Goal: Check status: Check status

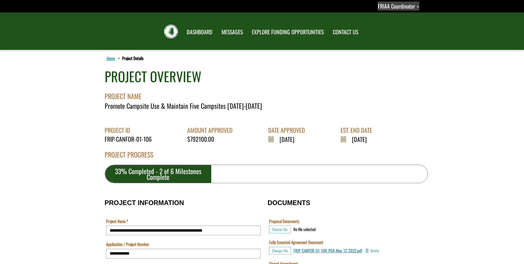
click at [384, 8] on span "FRIAA Coordinator" at bounding box center [396, 6] width 37 height 8
click at [394, 31] on link "Sign out" at bounding box center [394, 28] width 43 height 7
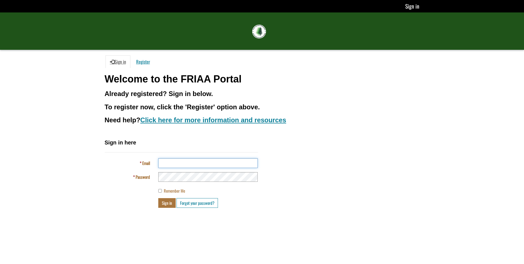
click at [176, 163] on input "Email" at bounding box center [207, 163] width 99 height 10
type input "**********"
click at [162, 203] on button "Sign in" at bounding box center [166, 203] width 17 height 10
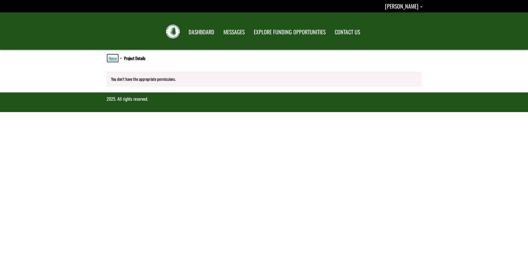
click at [111, 56] on link "Home" at bounding box center [113, 57] width 11 height 7
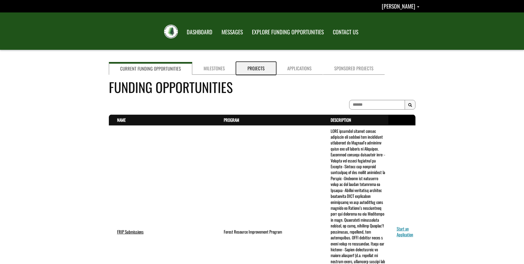
click at [260, 66] on link "Projects" at bounding box center [256, 68] width 40 height 13
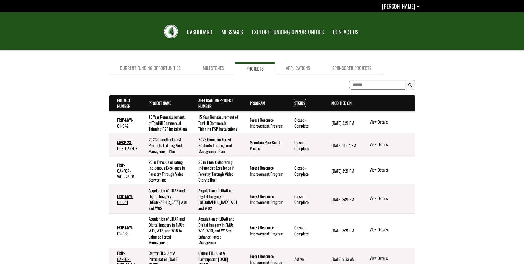
click at [297, 100] on link "Status . sort descending" at bounding box center [300, 103] width 11 height 6
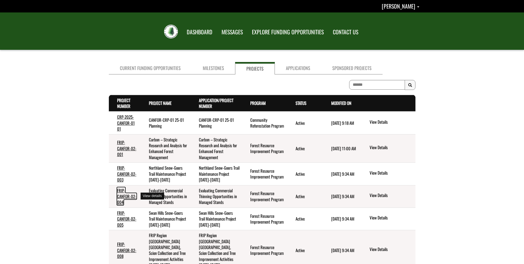
click at [117, 197] on link "FRIP-CANFOR-02-004" at bounding box center [126, 196] width 19 height 18
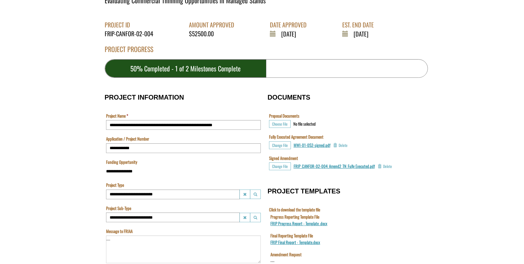
scroll to position [28, 0]
